Goal: Obtain resource: Obtain resource

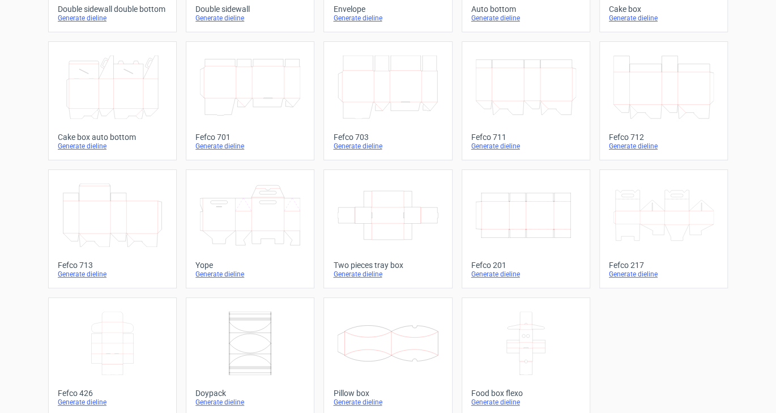
scroll to position [294, 0]
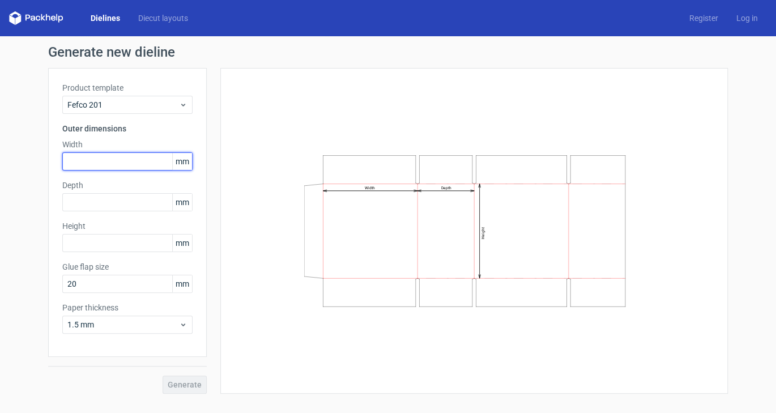
click at [86, 161] on input "text" at bounding box center [127, 161] width 130 height 18
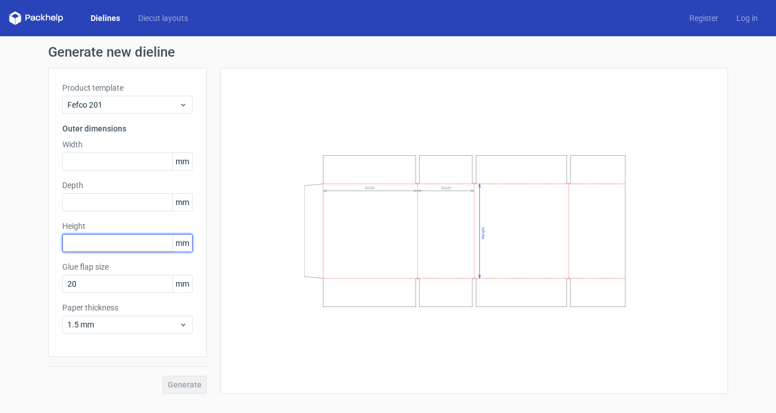
click at [96, 242] on input "text" at bounding box center [127, 243] width 130 height 18
type input "280"
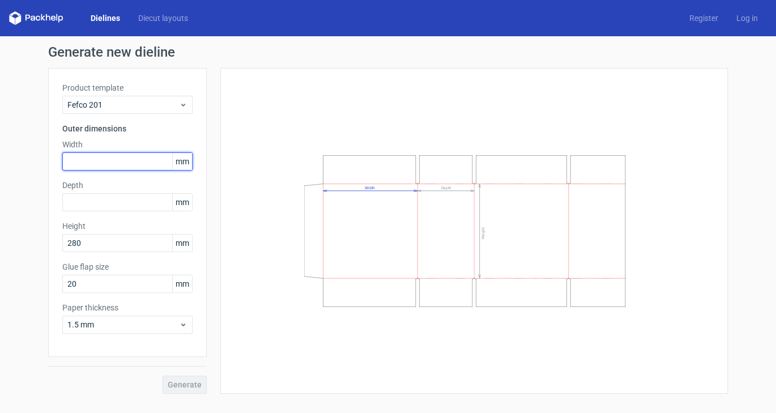
click at [91, 156] on input "text" at bounding box center [127, 161] width 130 height 18
type input "140"
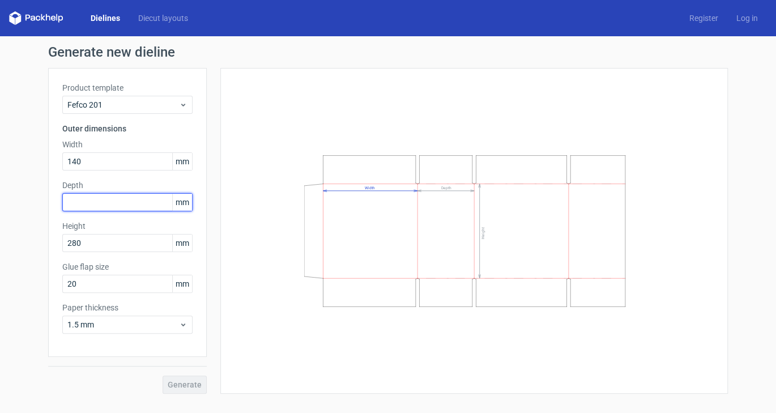
click at [94, 201] on input "text" at bounding box center [127, 202] width 130 height 18
type input "170"
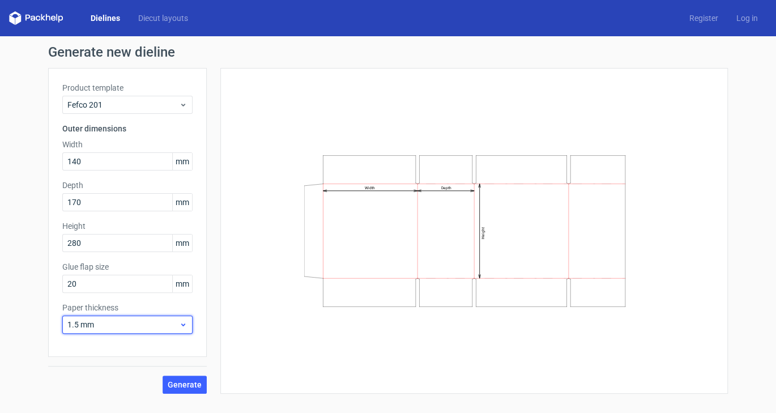
click at [146, 324] on span "1.5 mm" at bounding box center [123, 324] width 112 height 11
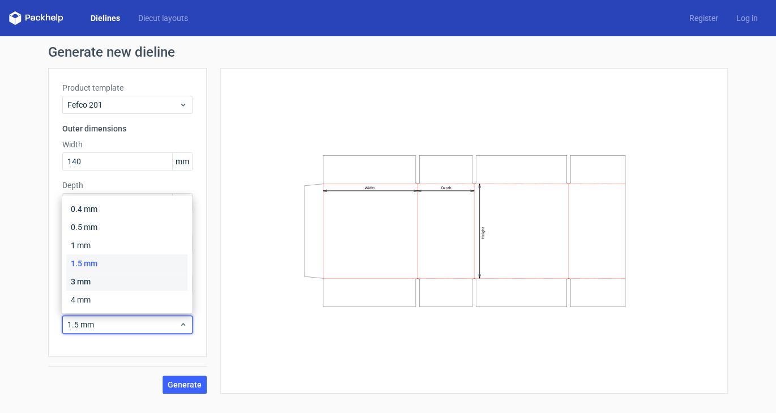
click at [91, 280] on div "3 mm" at bounding box center [126, 282] width 121 height 18
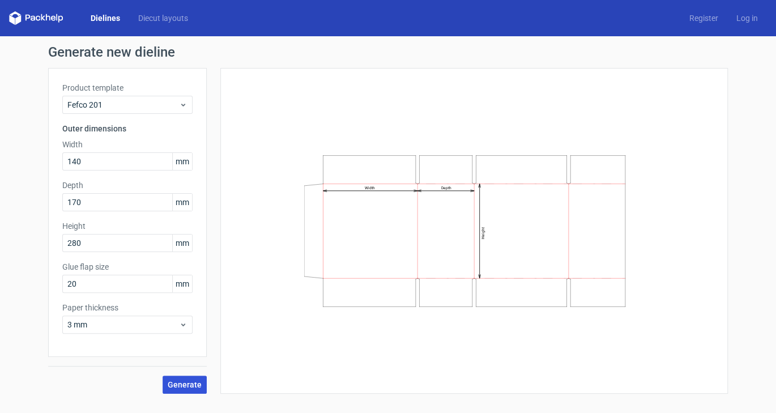
click at [181, 379] on button "Generate" at bounding box center [185, 385] width 44 height 18
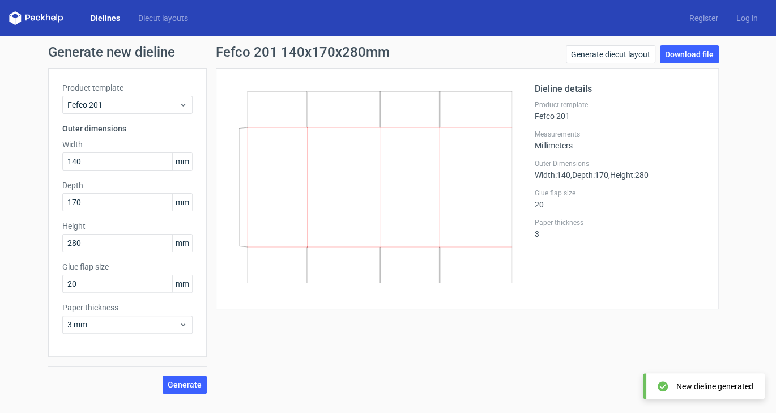
drag, startPoint x: 382, startPoint y: 167, endPoint x: 405, endPoint y: 126, distance: 46.7
click at [405, 126] on icon at bounding box center [375, 187] width 273 height 192
click at [691, 57] on link "Download file" at bounding box center [689, 54] width 59 height 18
click at [630, 52] on link "Generate diecut layout" at bounding box center [611, 54] width 90 height 18
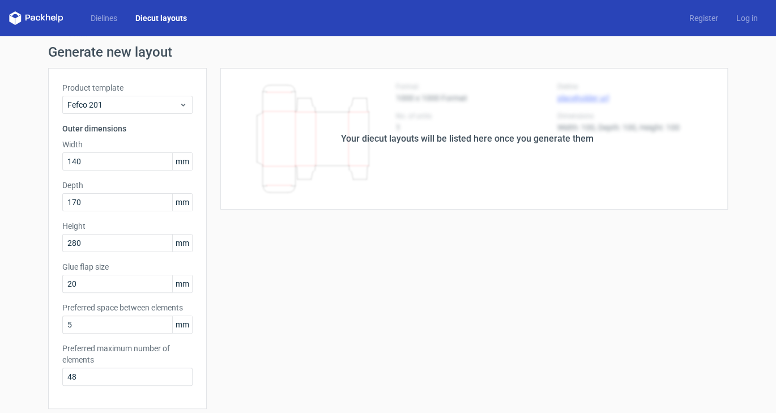
click at [501, 169] on div "Your diecut layouts will be listed here once you generate them" at bounding box center [467, 139] width 521 height 142
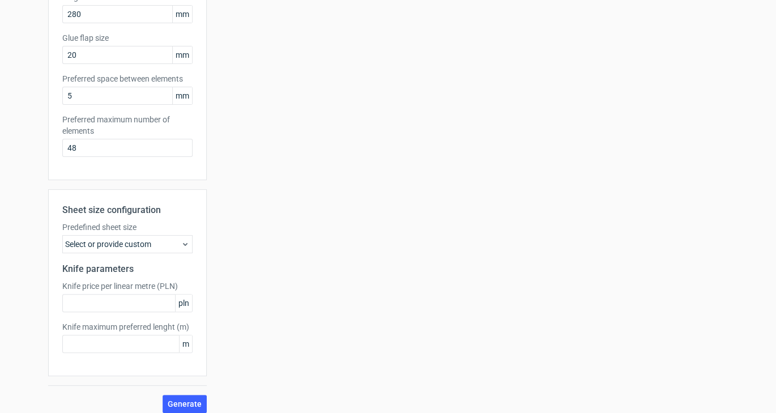
scroll to position [237, 0]
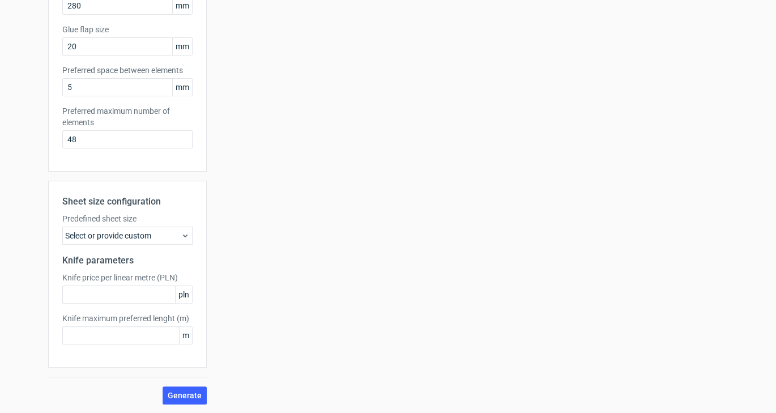
click at [119, 239] on div "Select or provide custom" at bounding box center [127, 236] width 130 height 18
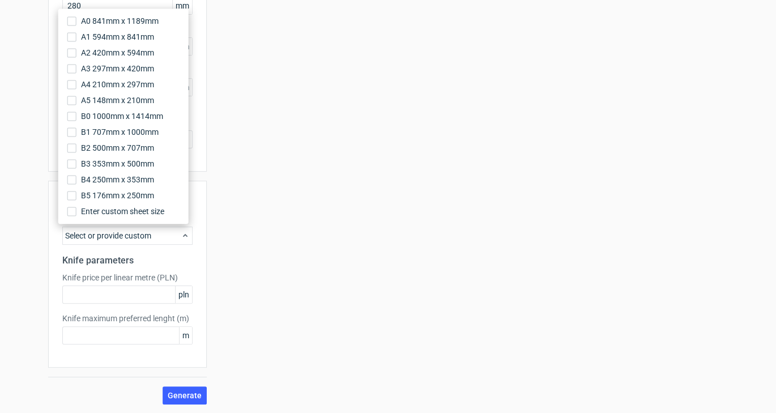
click at [122, 239] on div "Select or provide custom" at bounding box center [127, 236] width 130 height 18
click at [316, 266] on div "Your diecut layouts will be listed here once you generate them Height Depth Wid…" at bounding box center [467, 118] width 521 height 574
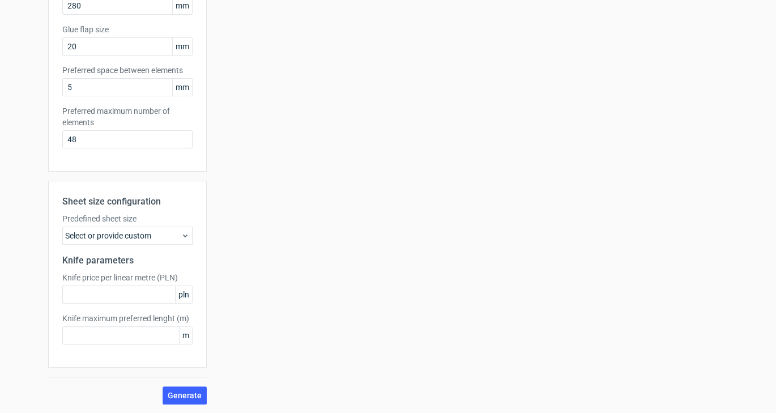
scroll to position [0, 0]
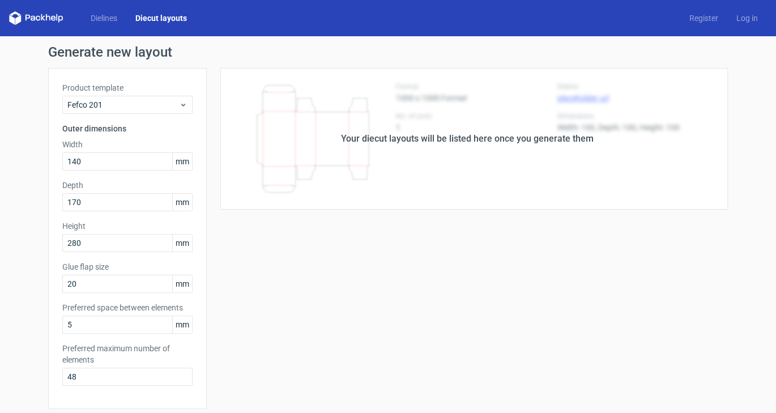
click at [455, 135] on div "Your diecut layouts will be listed here once you generate them" at bounding box center [467, 139] width 253 height 14
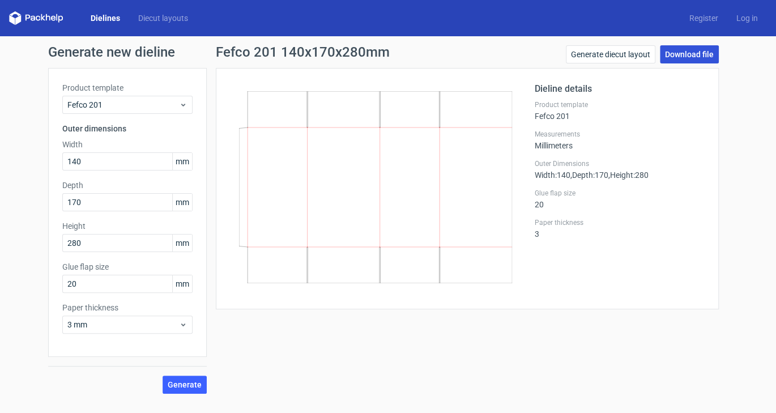
click at [700, 54] on link "Download file" at bounding box center [689, 54] width 59 height 18
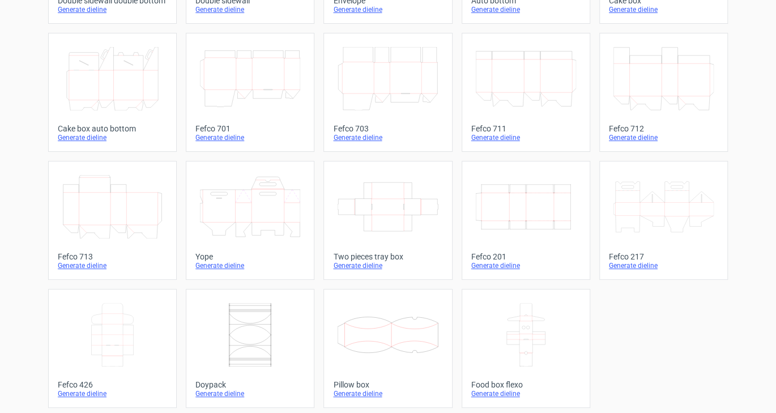
scroll to position [294, 0]
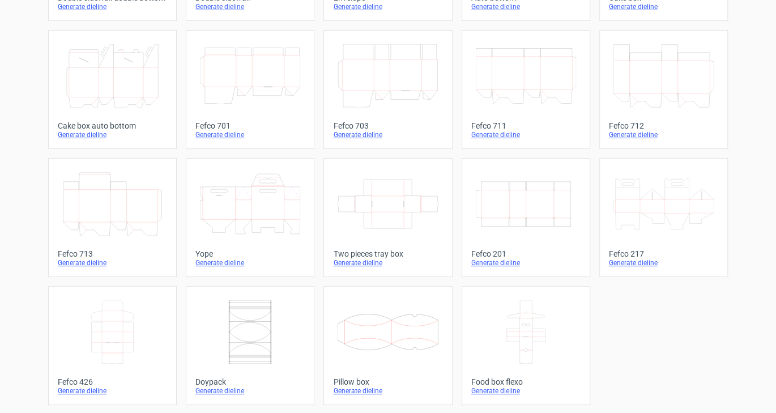
click at [526, 198] on icon "Width Depth Height" at bounding box center [526, 203] width 100 height 63
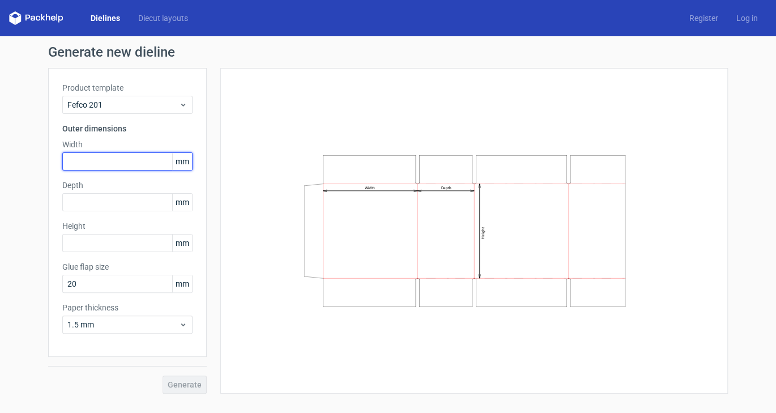
click at [117, 167] on input "text" at bounding box center [127, 161] width 130 height 18
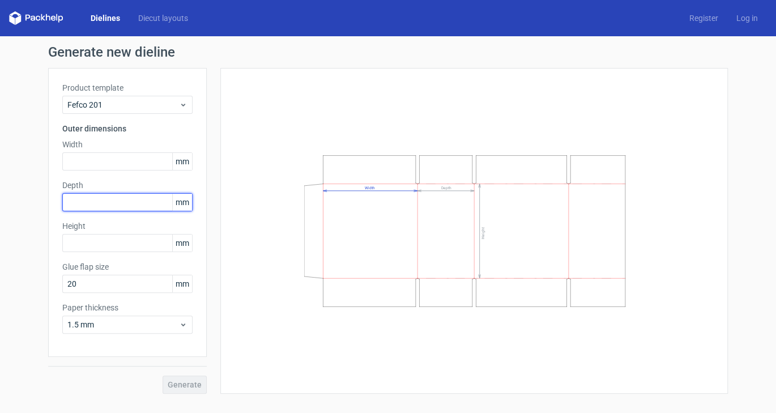
click at [136, 205] on input "text" at bounding box center [127, 202] width 130 height 18
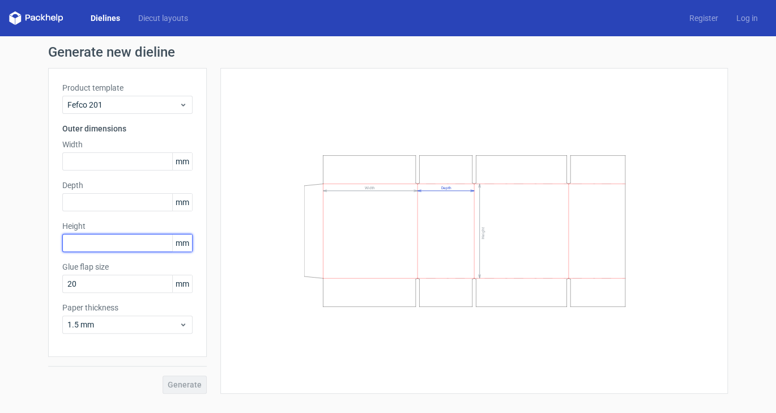
click at [138, 235] on input "text" at bounding box center [127, 243] width 130 height 18
type input "280"
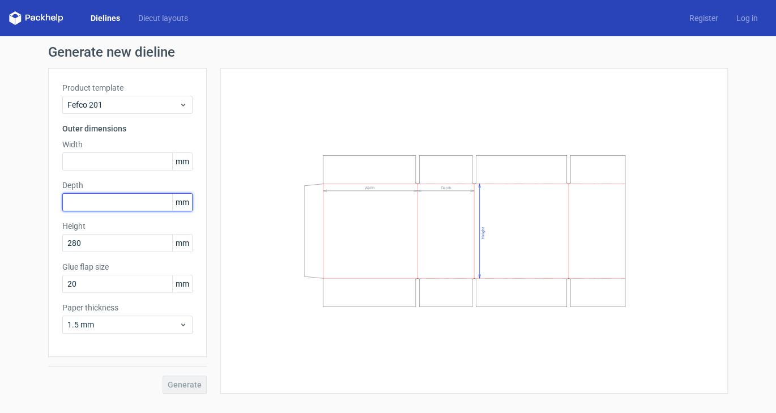
click at [121, 201] on input "text" at bounding box center [127, 202] width 130 height 18
type input "170"
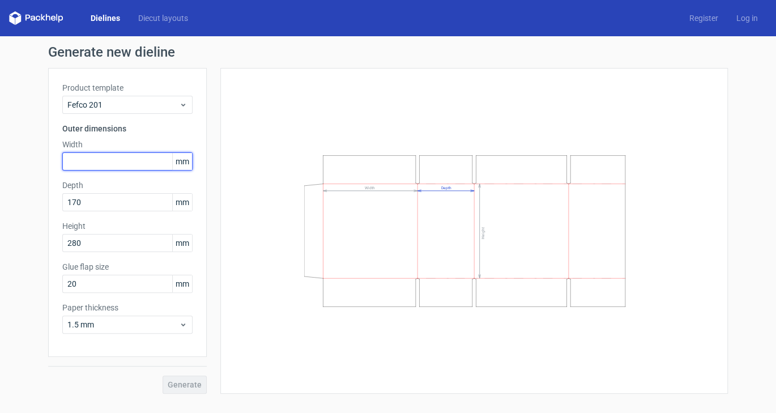
click at [93, 164] on input "text" at bounding box center [127, 161] width 130 height 18
type input "140"
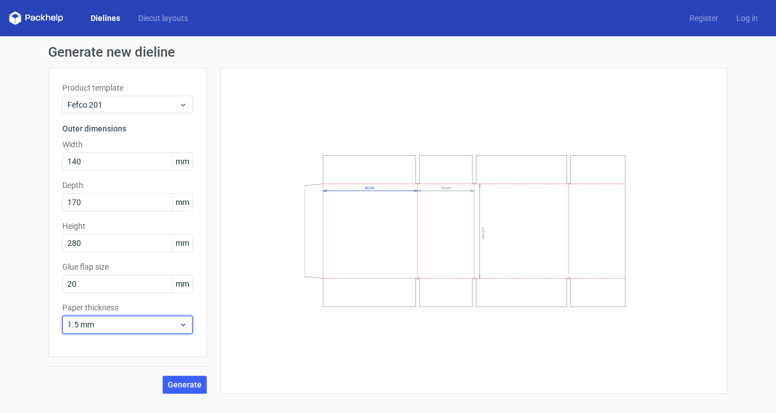
click at [159, 322] on span "1.5 mm" at bounding box center [123, 324] width 112 height 11
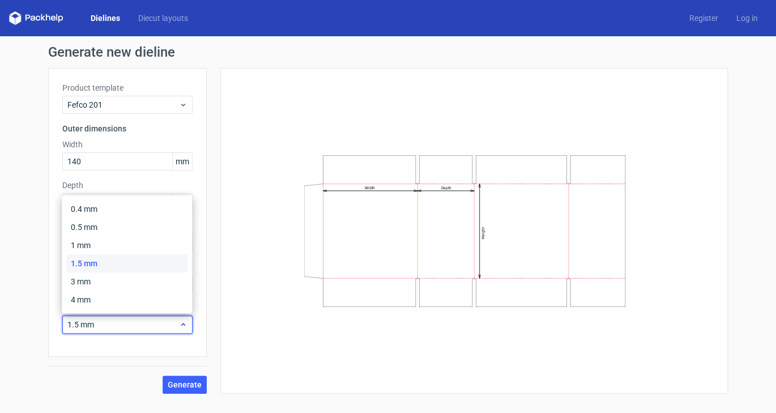
click at [158, 322] on span "1.5 mm" at bounding box center [123, 324] width 112 height 11
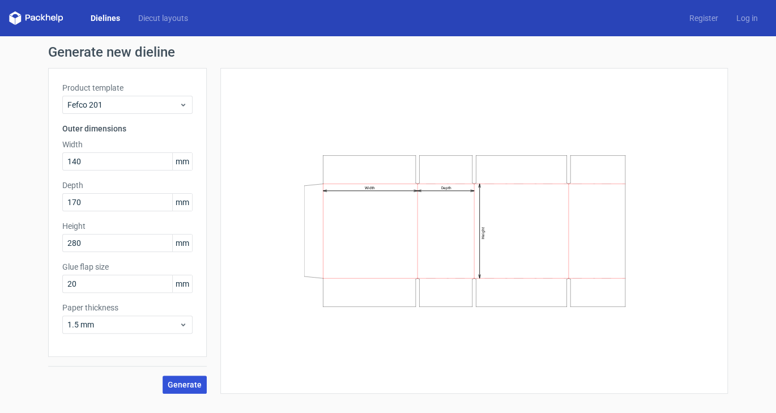
click at [183, 379] on button "Generate" at bounding box center [185, 385] width 44 height 18
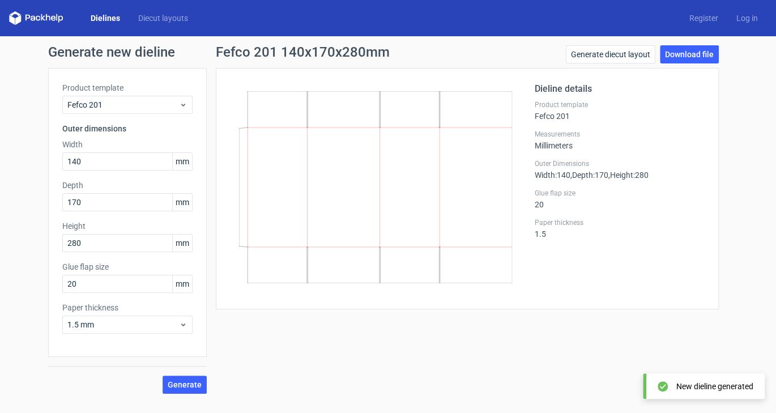
drag, startPoint x: 576, startPoint y: 172, endPoint x: 541, endPoint y: 174, distance: 35.7
click at [569, 173] on div "Outer Dimensions Width : 140 , Depth : 170 , Height : 280" at bounding box center [620, 169] width 170 height 20
click at [589, 184] on div "Dieline details Product template Fefco 201 Measurements Millimeters Outer Dimen…" at bounding box center [620, 188] width 170 height 213
drag, startPoint x: 616, startPoint y: 179, endPoint x: 594, endPoint y: 193, distance: 26.3
click at [612, 179] on div "Outer Dimensions Width : 140 , Depth : 170 , Height : 280" at bounding box center [620, 169] width 170 height 20
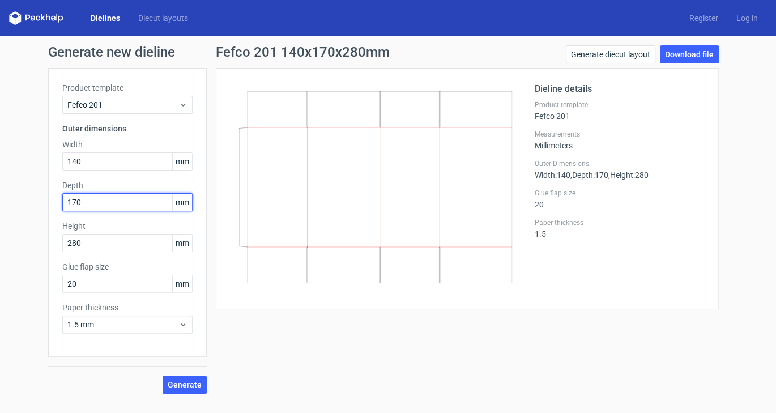
drag, startPoint x: 111, startPoint y: 207, endPoint x: 11, endPoint y: 199, distance: 100.6
click at [11, 199] on div "Generate new dieline Product template Fefco 201 Outer dimensions Width 140 mm D…" at bounding box center [388, 219] width 776 height 367
type input "280"
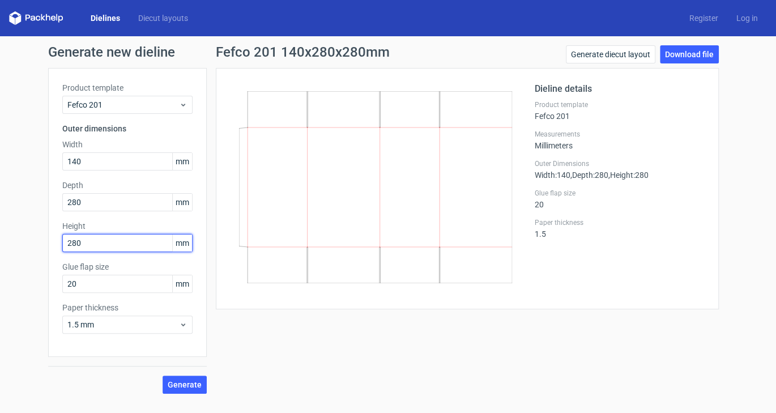
click at [37, 248] on div "Generate new dieline Product template Fefco 201 Outer dimensions Width 140 mm D…" at bounding box center [388, 219] width 776 height 367
type input "170"
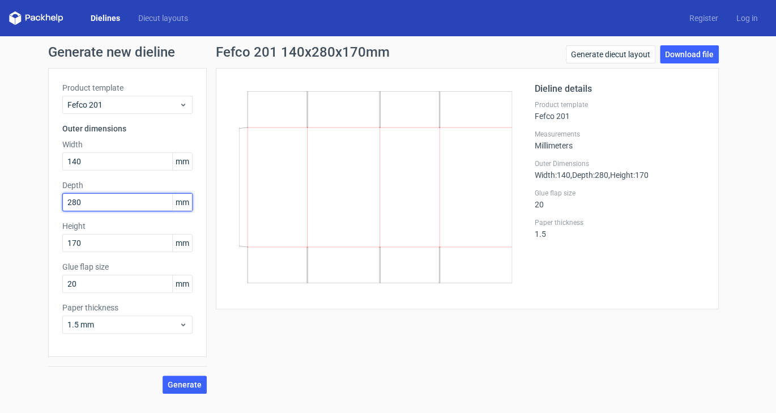
click at [97, 207] on input "280" at bounding box center [127, 202] width 130 height 18
click at [182, 381] on span "Generate" at bounding box center [185, 385] width 34 height 8
